Goal: Information Seeking & Learning: Learn about a topic

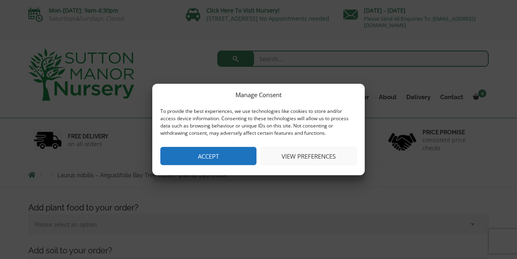
click at [216, 152] on button "Accept" at bounding box center [208, 156] width 96 height 18
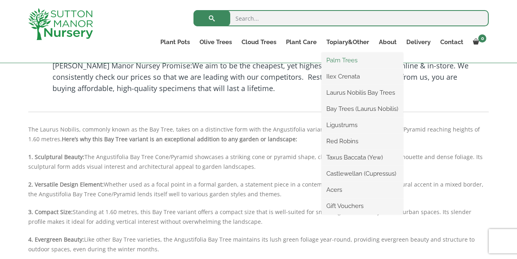
scroll to position [716, 0]
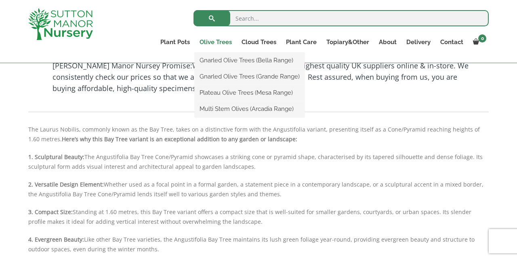
click at [213, 42] on link "Olive Trees" at bounding box center [216, 41] width 42 height 11
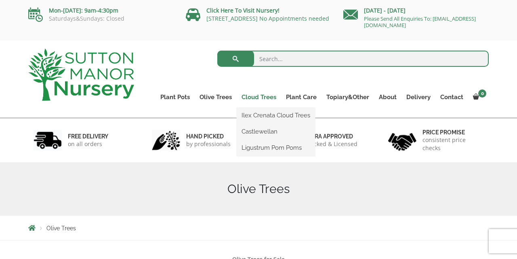
click at [254, 99] on link "Cloud Trees" at bounding box center [259, 96] width 44 height 11
click at [261, 95] on link "Cloud Trees" at bounding box center [259, 96] width 44 height 11
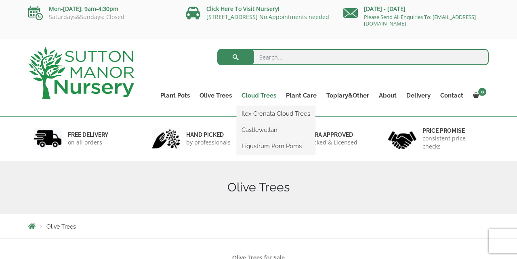
scroll to position [2, 0]
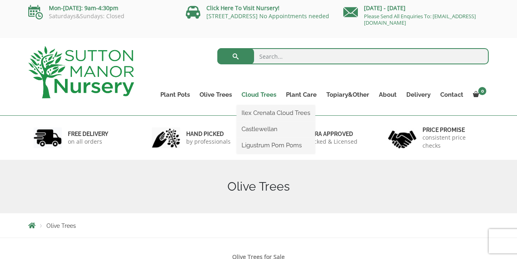
click at [270, 95] on link "Cloud Trees" at bounding box center [259, 94] width 44 height 11
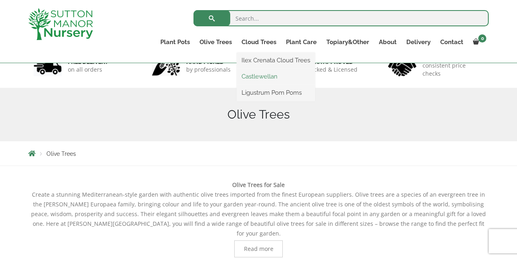
scroll to position [60, 0]
click at [274, 57] on link "Ilex Crenata Cloud Trees" at bounding box center [276, 60] width 78 height 12
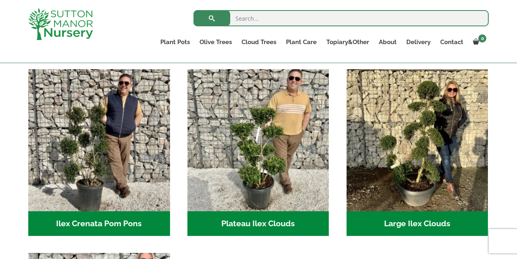
scroll to position [170, 0]
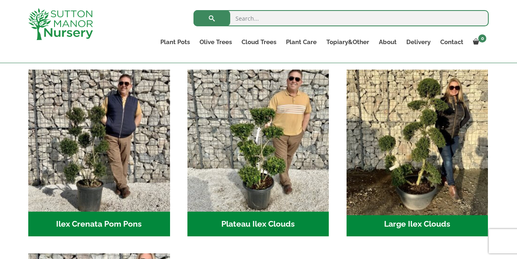
click at [393, 199] on img "Visit product category Large Ilex Clouds" at bounding box center [417, 140] width 149 height 149
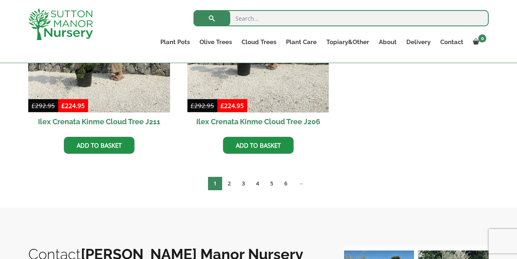
scroll to position [519, 0]
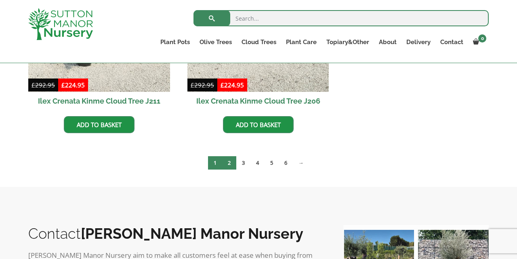
click at [227, 163] on link "2" at bounding box center [229, 162] width 14 height 13
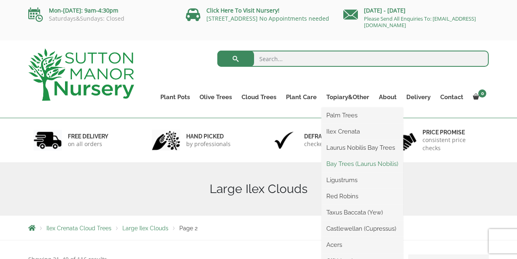
click at [358, 164] on link "Bay Trees (Laurus Nobilis)" at bounding box center [363, 164] width 82 height 12
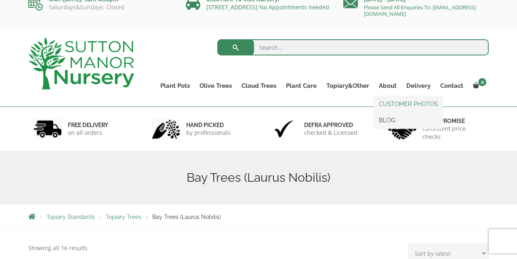
scroll to position [12, 0]
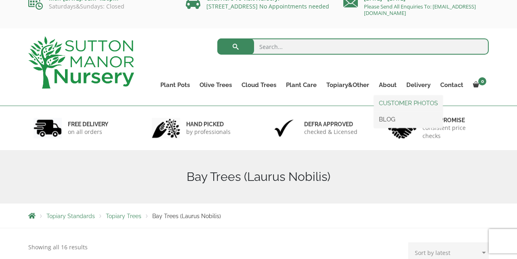
click at [398, 110] on li "CUSTOMER PHOTOS" at bounding box center [408, 103] width 69 height 16
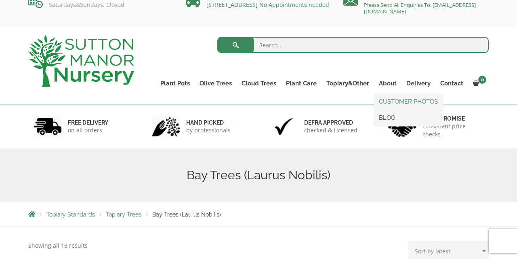
click at [400, 104] on link "CUSTOMER PHOTOS" at bounding box center [408, 101] width 69 height 12
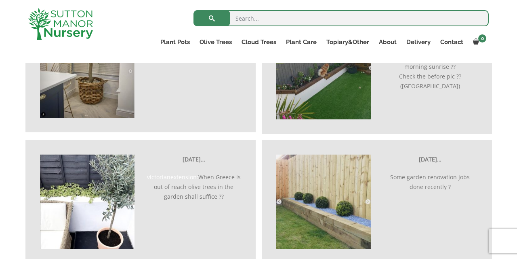
scroll to position [1516, 0]
